Goal: Task Accomplishment & Management: Use online tool/utility

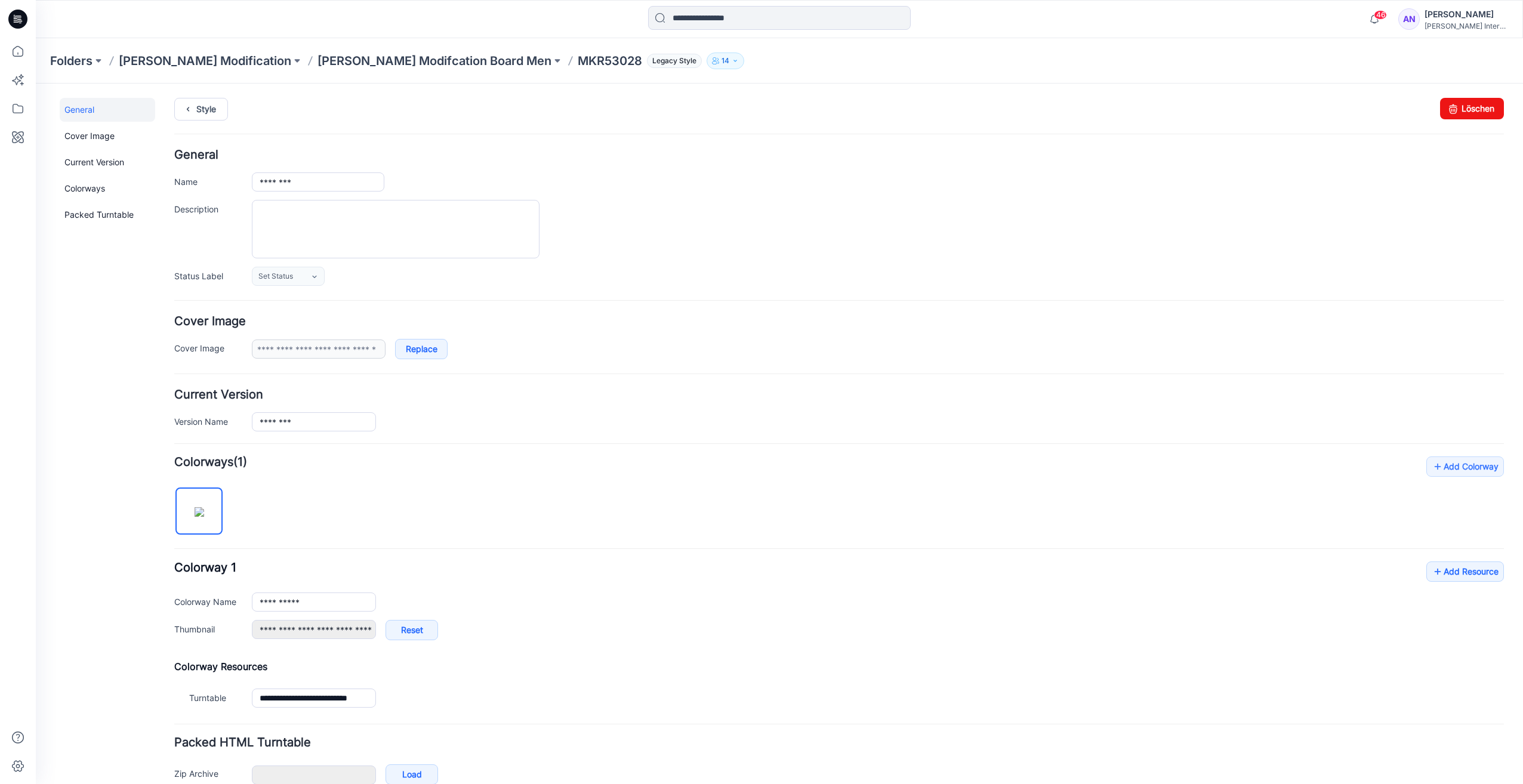
click at [578, 64] on p "MKR53028" at bounding box center [610, 61] width 65 height 17
click at [578, 61] on p "MKR53028" at bounding box center [610, 61] width 65 height 17
click at [337, 58] on p "[PERSON_NAME] Modifcation Board Men" at bounding box center [435, 61] width 234 height 17
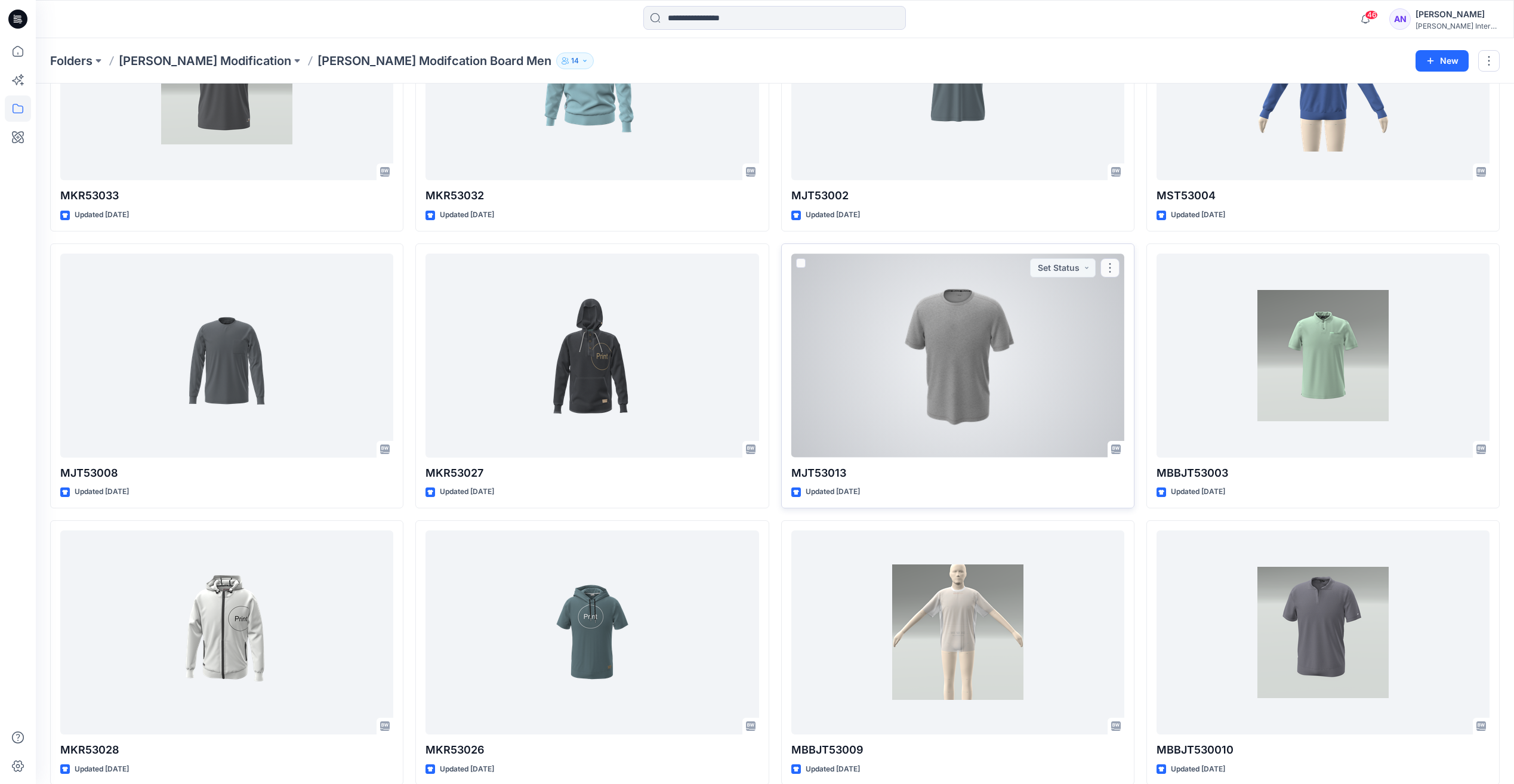
scroll to position [524, 0]
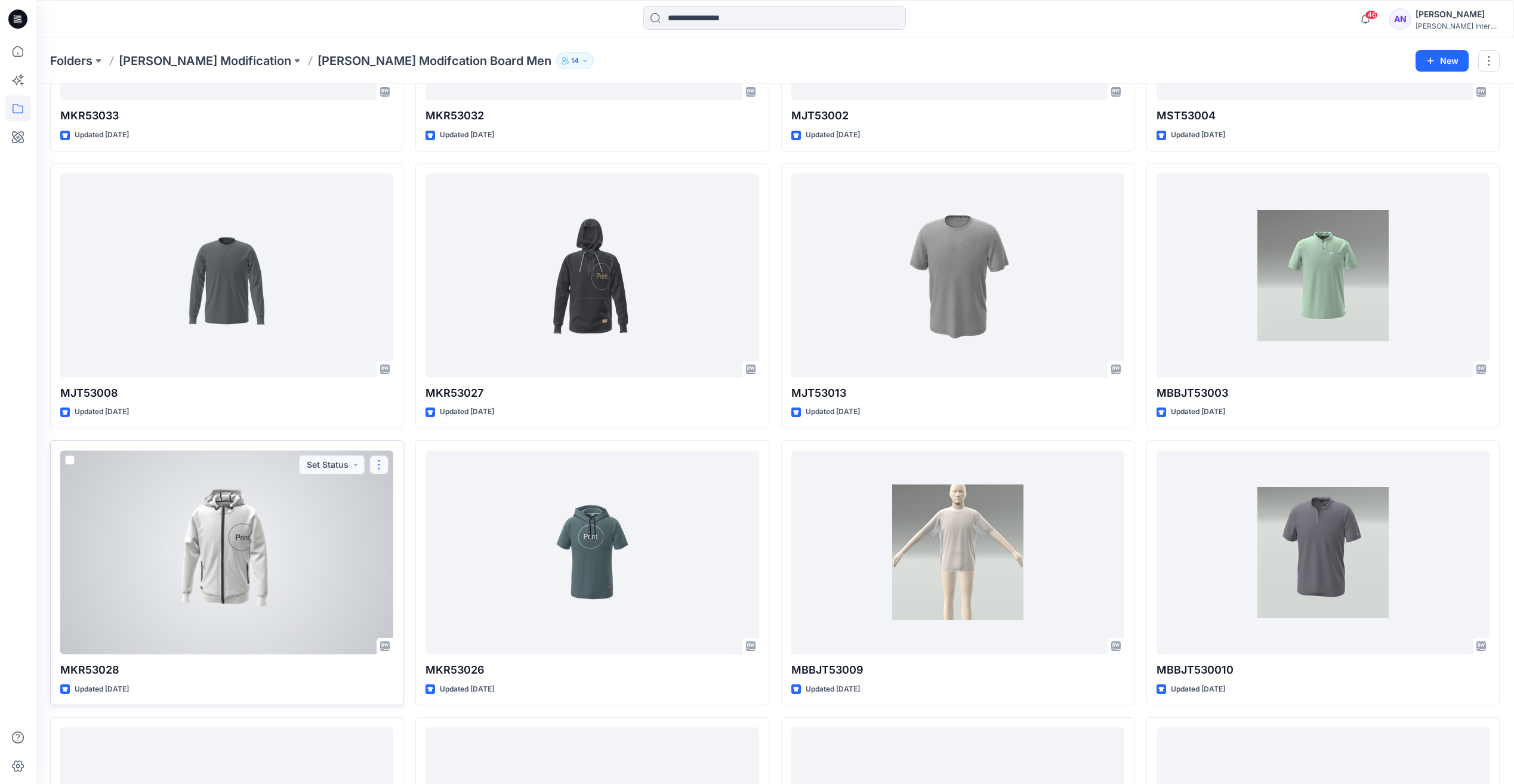
click at [376, 466] on button "button" at bounding box center [379, 464] width 19 height 19
click at [396, 492] on p "Edit" at bounding box center [401, 493] width 15 height 13
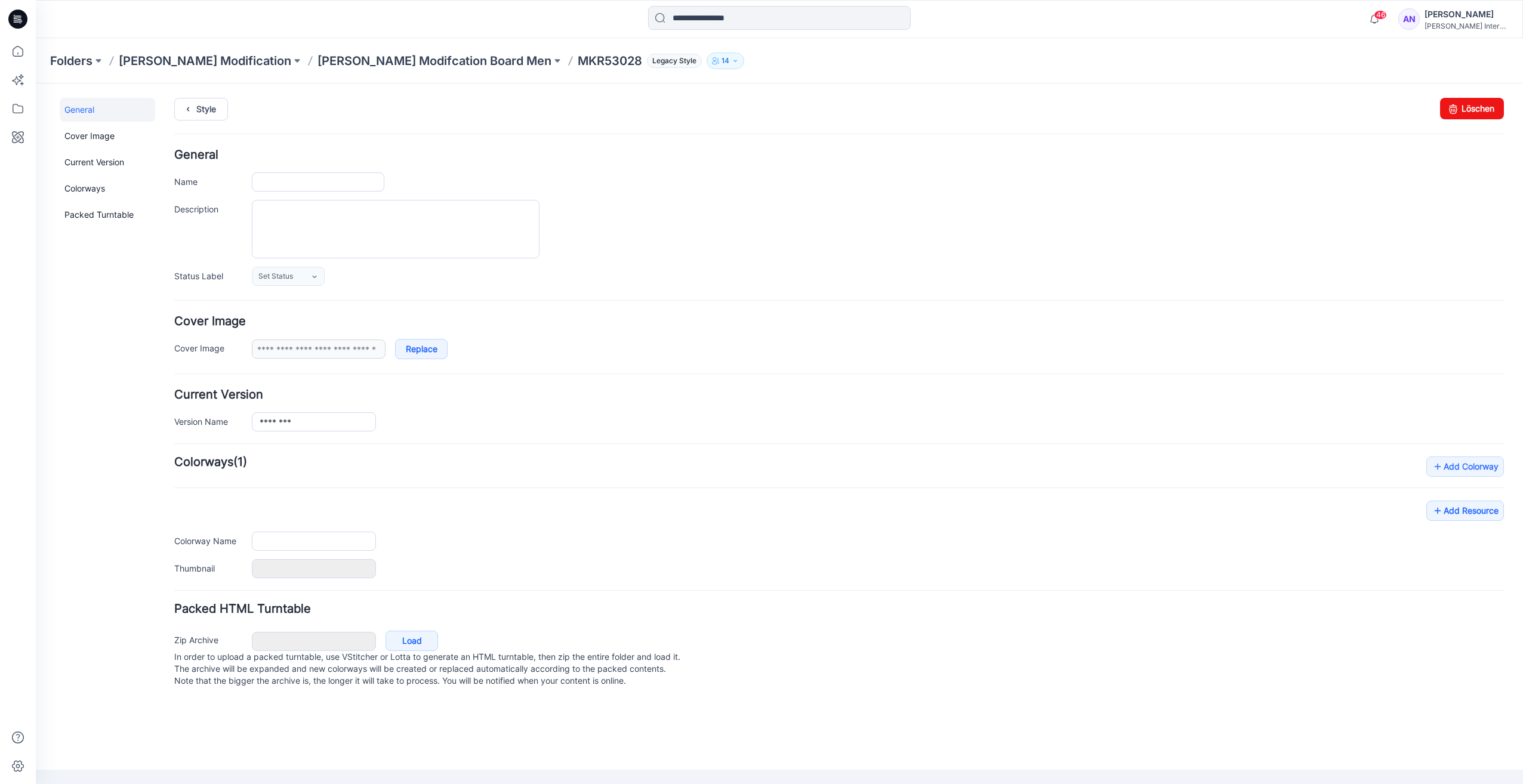
type input "********"
type input "**********"
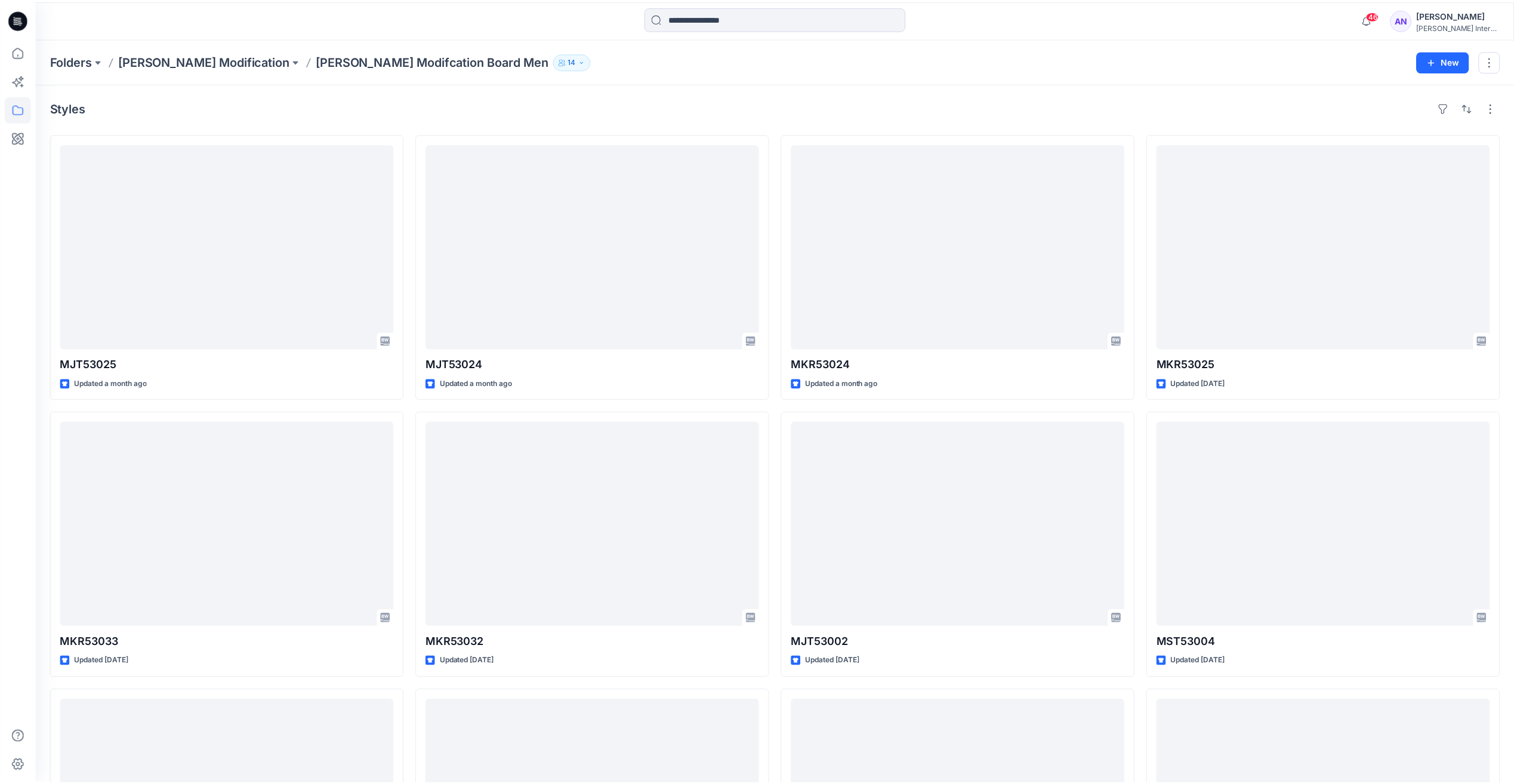
scroll to position [524, 0]
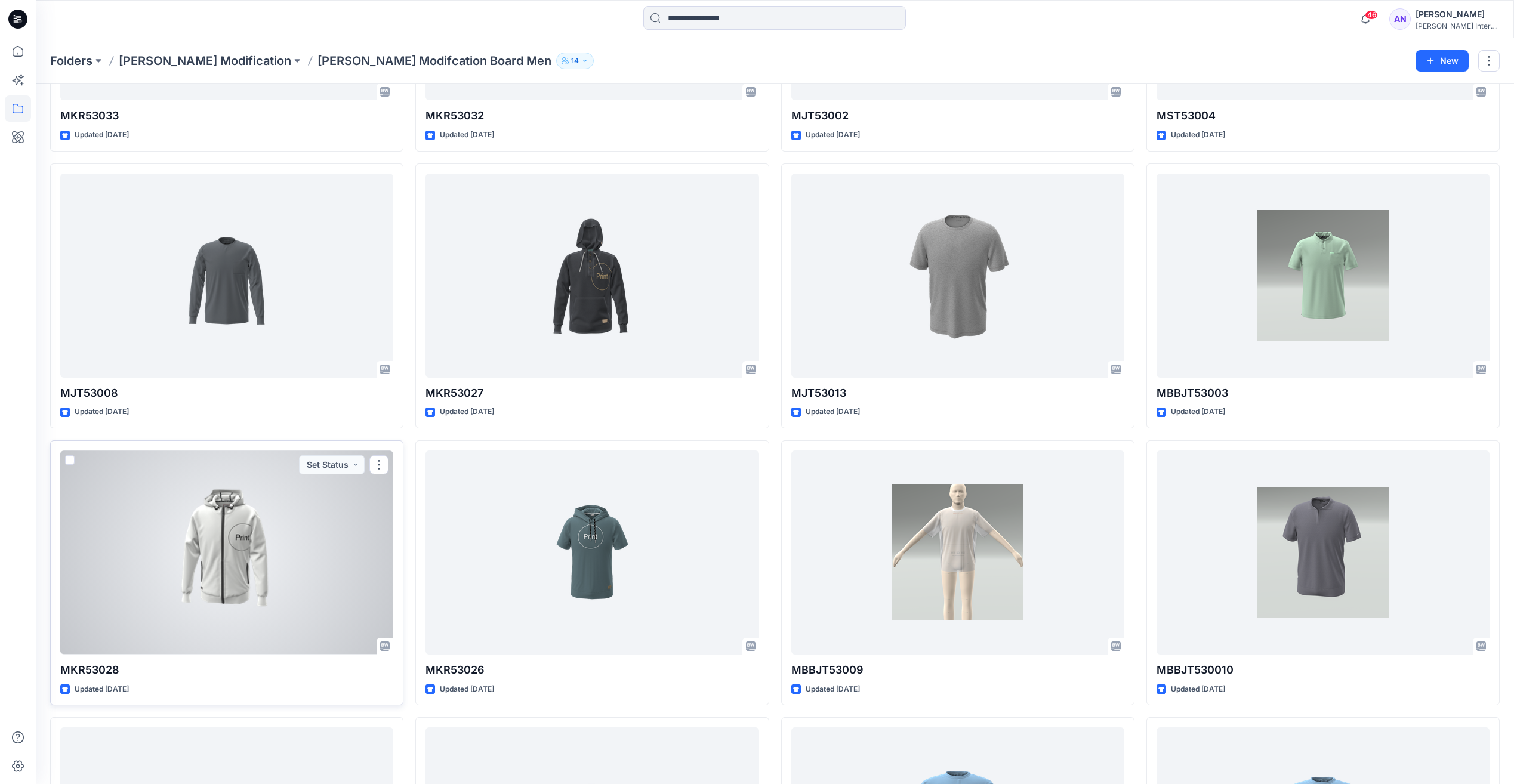
click at [243, 551] on div at bounding box center [227, 551] width 333 height 203
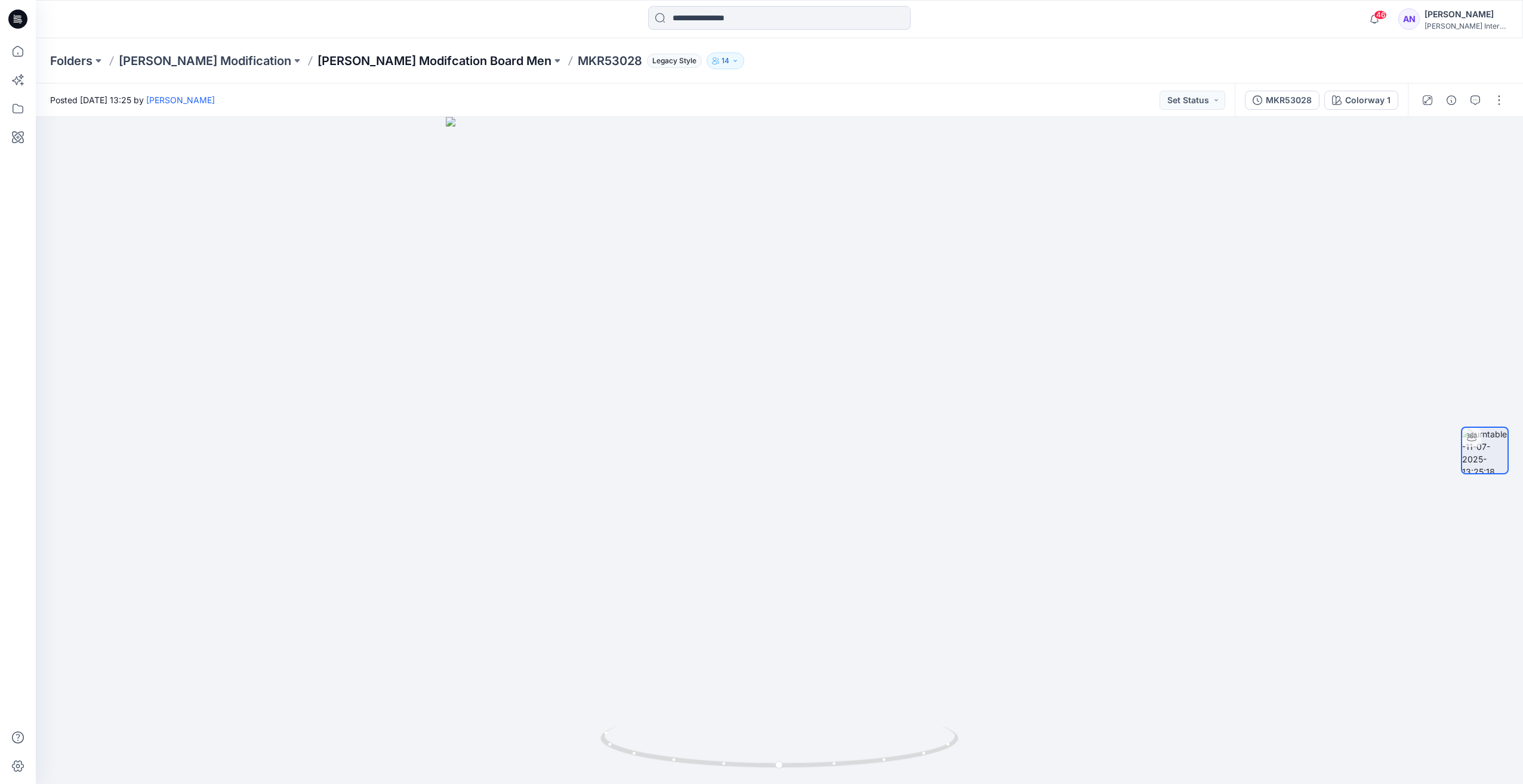
click at [318, 65] on p "[PERSON_NAME] Modifcation Board Men" at bounding box center [435, 61] width 234 height 17
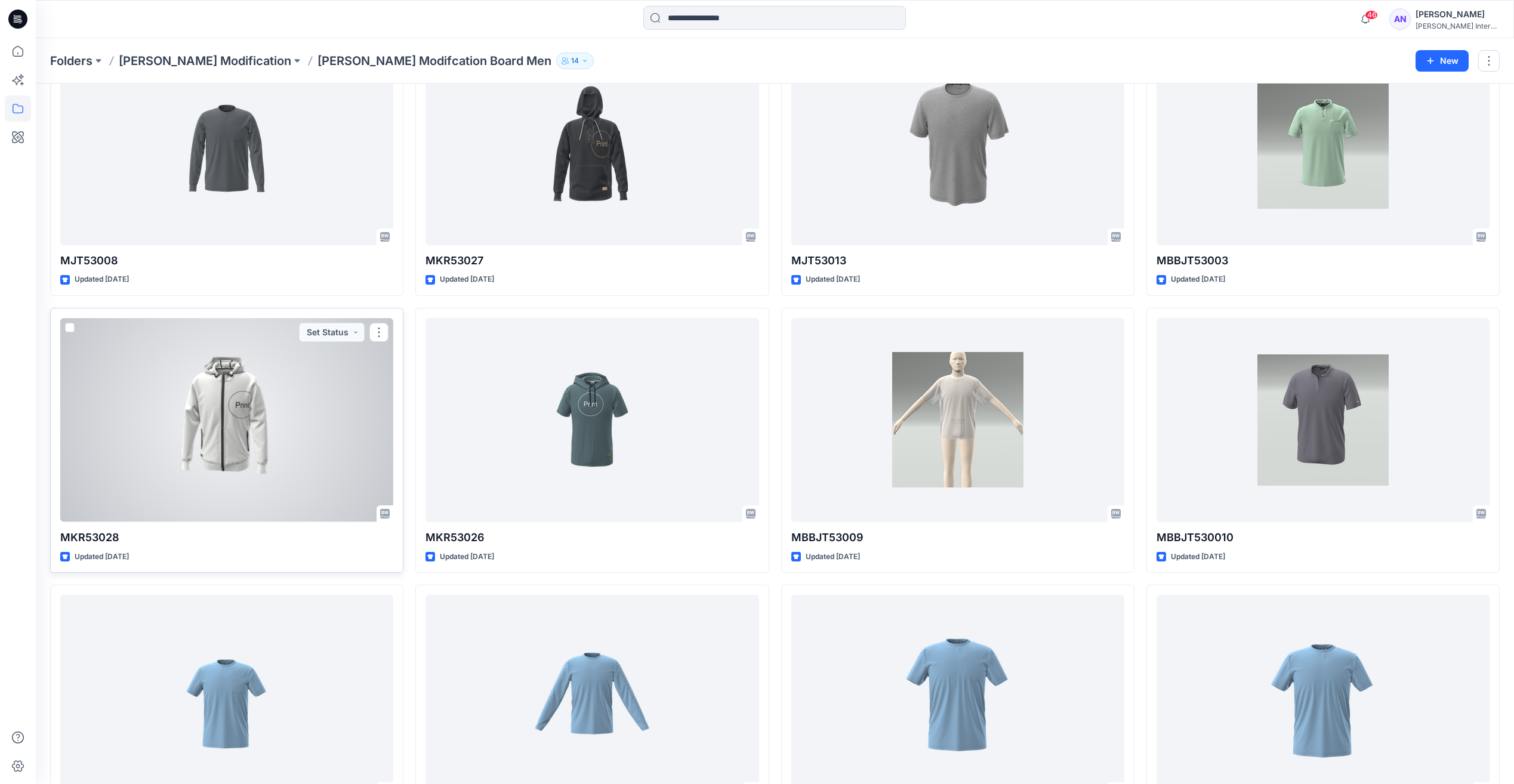
scroll to position [597, 0]
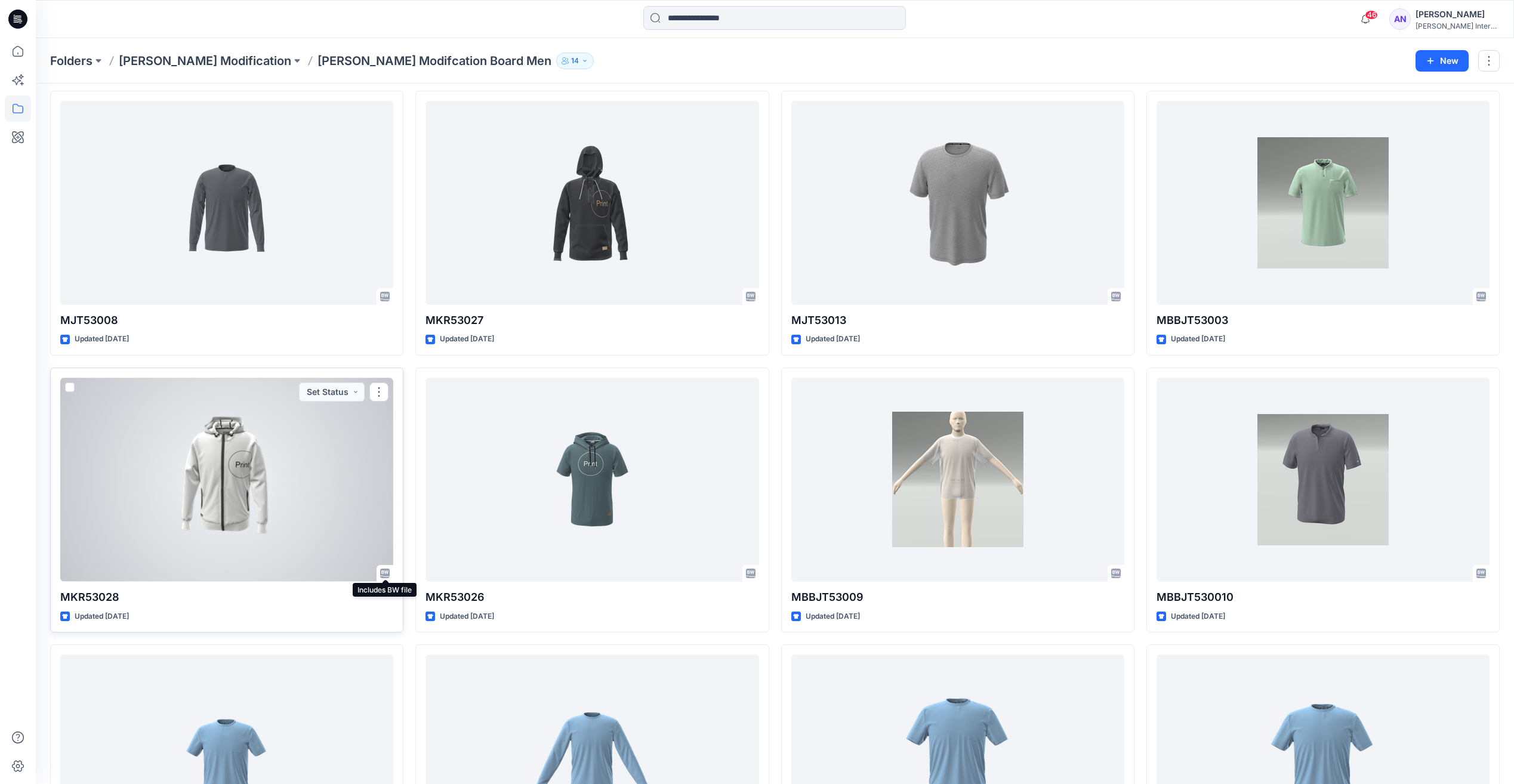
click at [387, 573] on icon at bounding box center [384, 573] width 9 height 9
drag, startPoint x: 235, startPoint y: 477, endPoint x: 172, endPoint y: 457, distance: 66.1
click at [171, 457] on div at bounding box center [227, 479] width 333 height 203
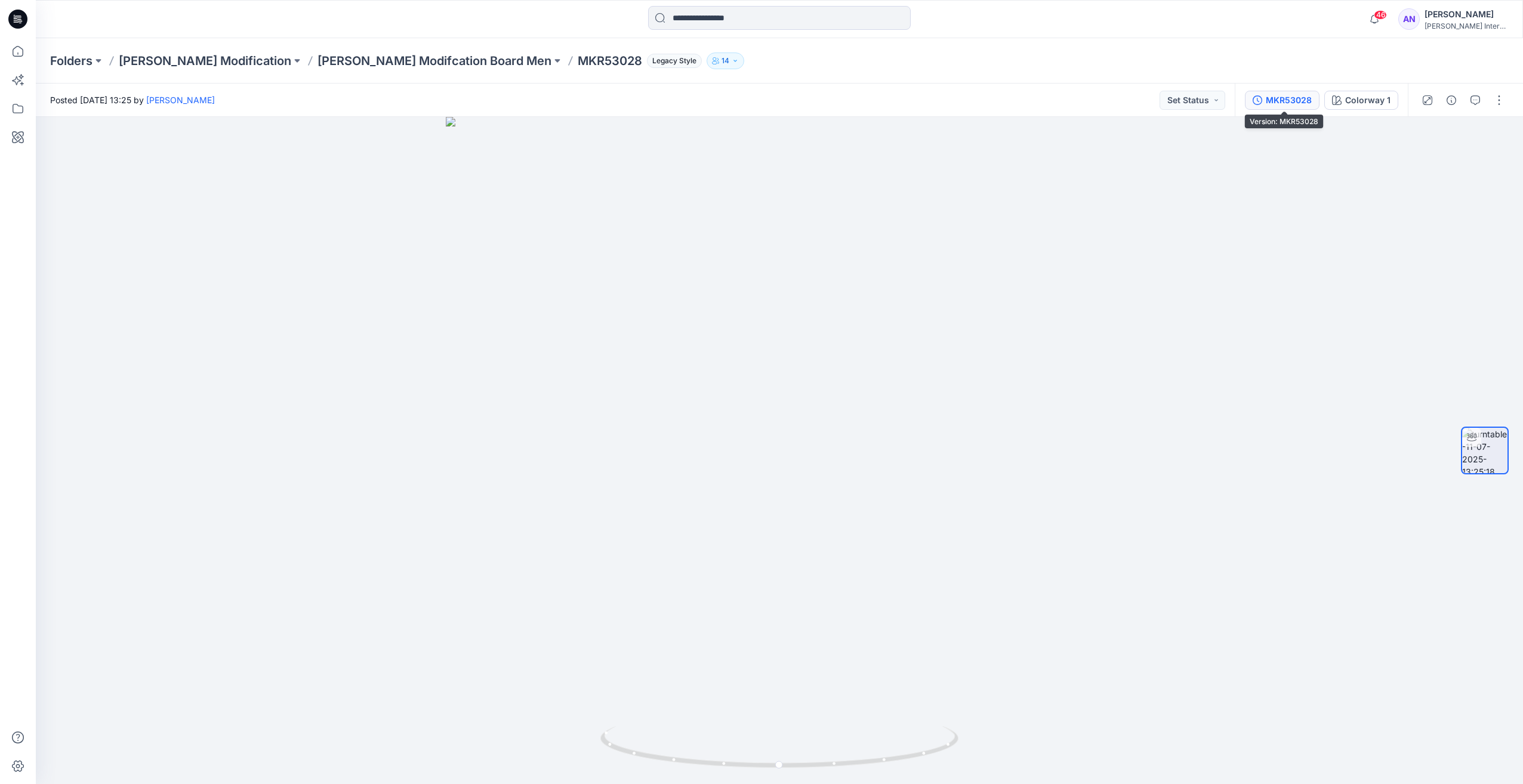
click at [1266, 103] on button "MKR53028" at bounding box center [1282, 100] width 74 height 19
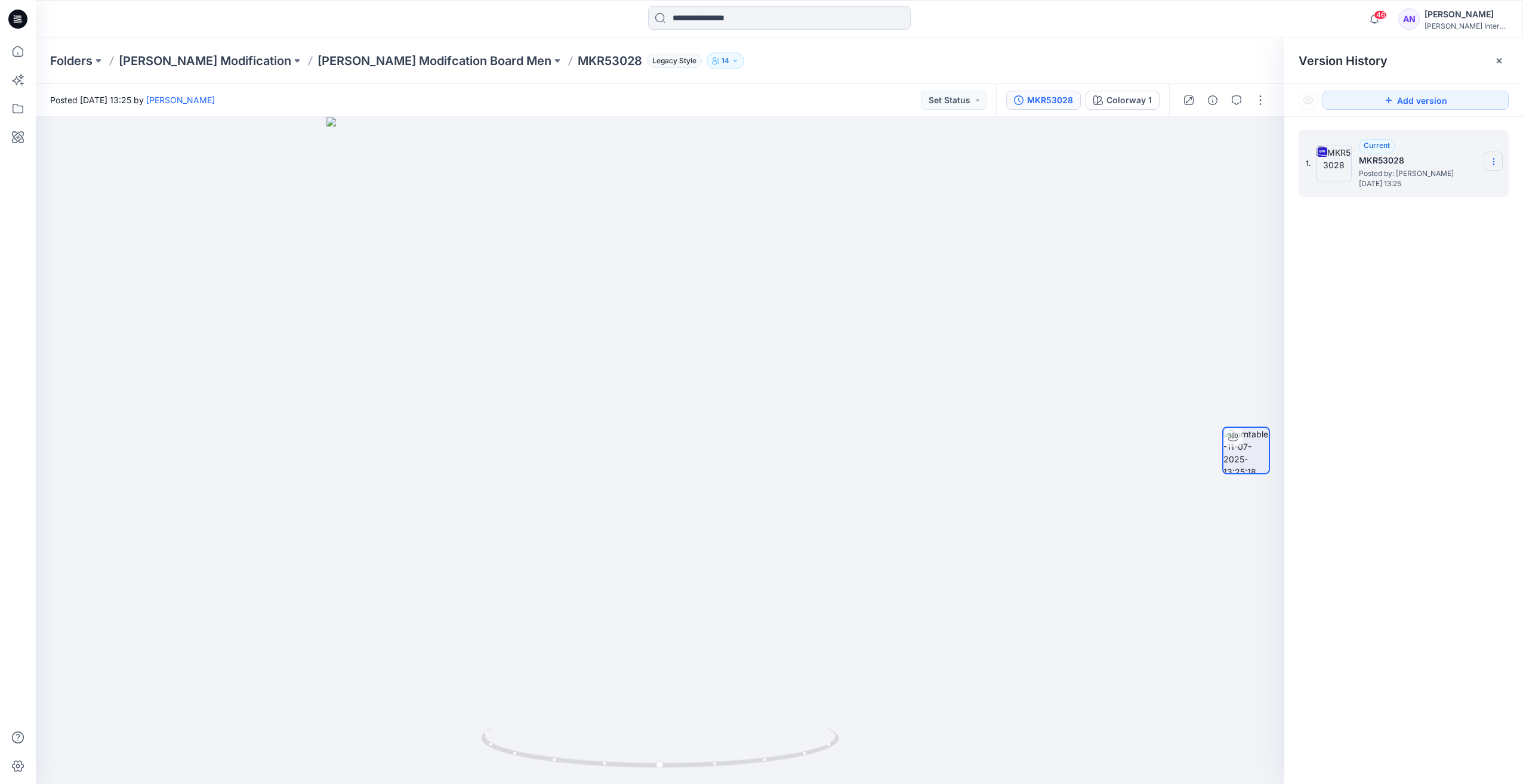
click at [1495, 166] on icon at bounding box center [1493, 161] width 9 height 9
